Goal: Information Seeking & Learning: Find specific page/section

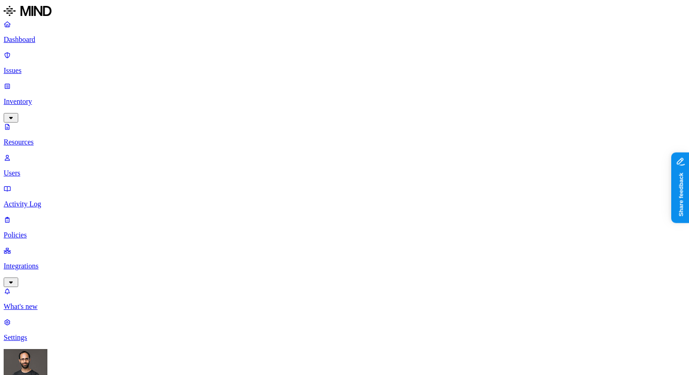
scroll to position [46, 0]
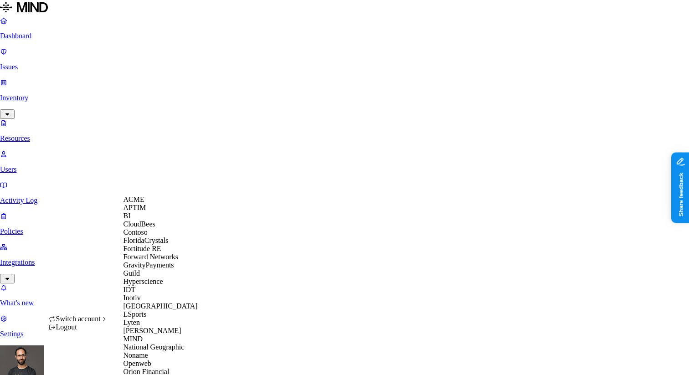
click at [144, 203] on span "ACME" at bounding box center [133, 199] width 21 height 8
